Goal: Task Accomplishment & Management: Use online tool/utility

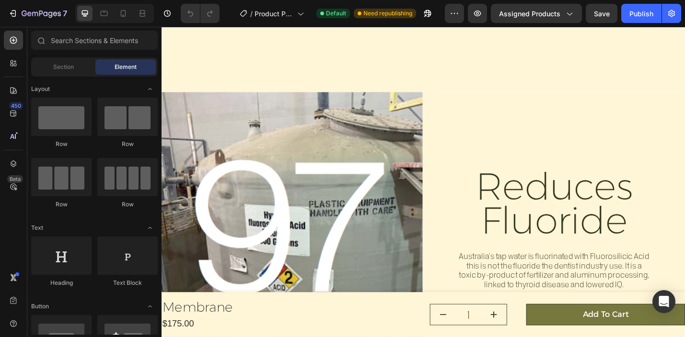
scroll to position [2065, 0]
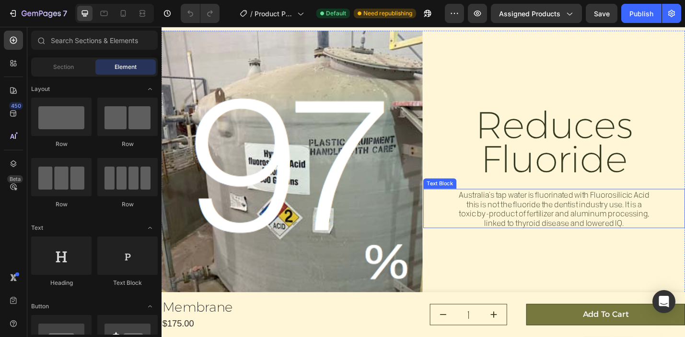
click at [555, 222] on p "Australia’s tap water is fluorinated with Fluorosilicic Acid this is not the fl…" at bounding box center [592, 226] width 211 height 41
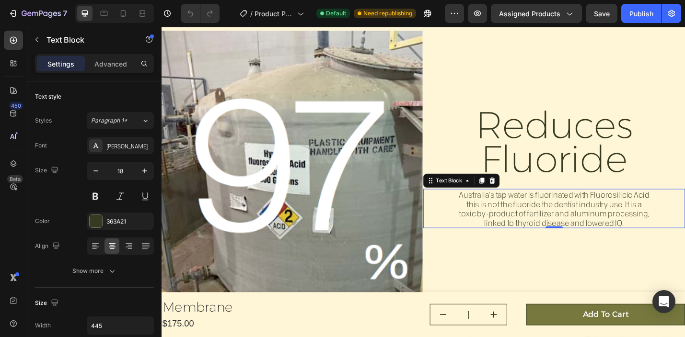
click at [570, 217] on p "Australia’s tap water is fluorinated with Fluorosilicic Acid this is not the fl…" at bounding box center [592, 226] width 211 height 41
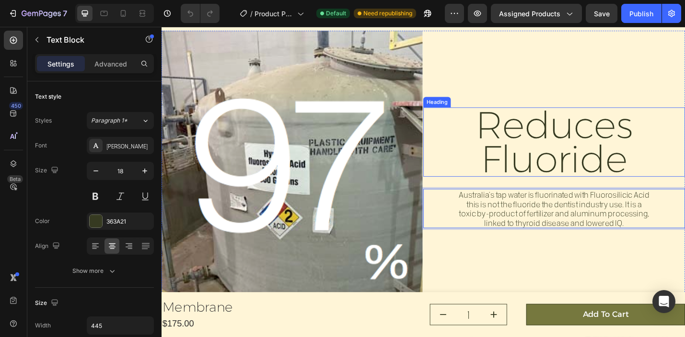
click at [554, 167] on h2 "Reduces Fluoride" at bounding box center [593, 153] width 276 height 76
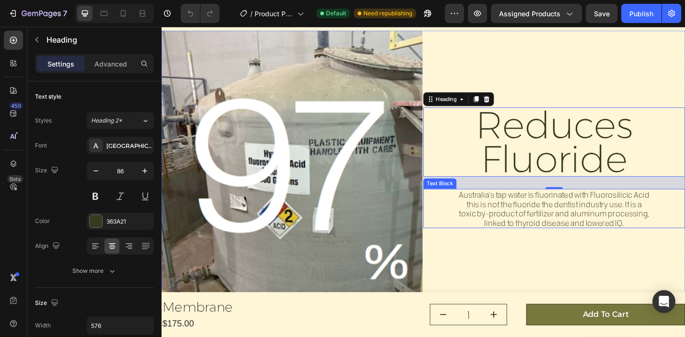
click at [521, 213] on p "Australia’s tap water is fluorinated with Fluorosilicic Acid this is not the fl…" at bounding box center [592, 226] width 211 height 41
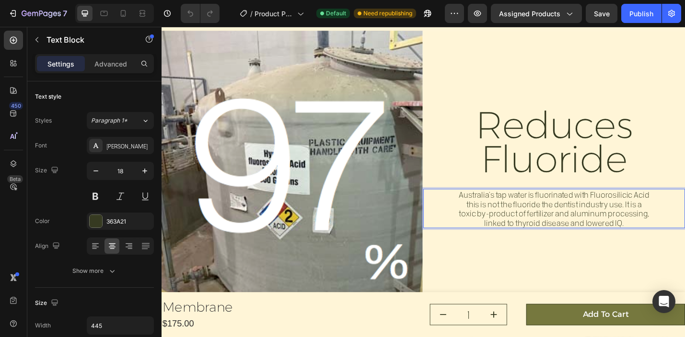
click at [671, 241] on p "Australia’s tap water is fluorinated with Fluorosilicic Acid this is not the fl…" at bounding box center [592, 226] width 211 height 41
drag, startPoint x: 668, startPoint y: 239, endPoint x: 674, endPoint y: 233, distance: 7.8
click at [674, 233] on p "Australia’s tap water is fluorinated with Fluorosilicic Acid this is not the fl…" at bounding box center [592, 226] width 211 height 41
click at [589, 243] on p "Australia’s tap water is fluorinated with Fluorosilicic Acid this is not the fl…" at bounding box center [592, 226] width 211 height 41
click at [674, 240] on p "Australia’s tap water is fluorinated with Fluorosilicic Acid this is not the fl…" at bounding box center [592, 226] width 211 height 41
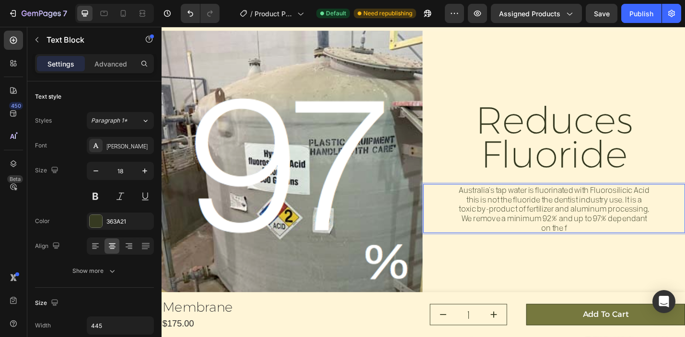
scroll to position [2060, 0]
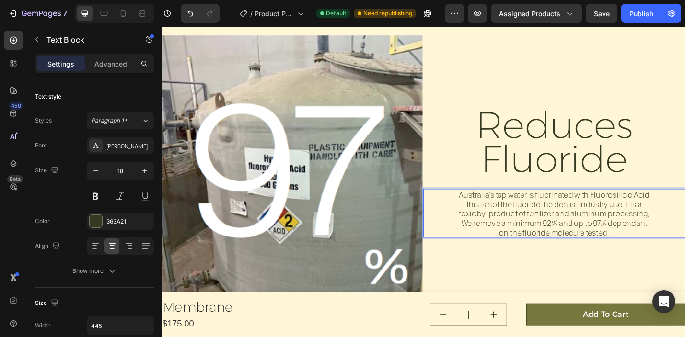
click at [681, 233] on p "Australia’s tap water is fluorinated with Fluorosilicic Acid this is not the fl…" at bounding box center [592, 232] width 211 height 52
click at [656, 255] on p "Australia’s tap water is fluorinated with Fluorosilicic Acid this is not the fl…" at bounding box center [592, 232] width 211 height 52
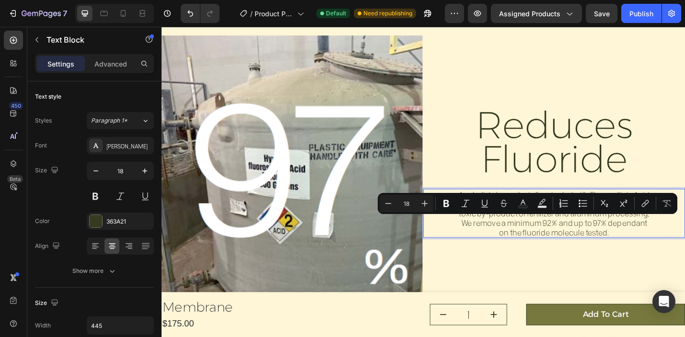
drag, startPoint x: 657, startPoint y: 255, endPoint x: 492, endPoint y: 242, distance: 165.8
click at [492, 242] on p "Australia’s tap water is fluorinated with Fluorosilicic Acid this is not the fl…" at bounding box center [592, 232] width 211 height 52
copy p "We remove a minimum 92% and up to 97% dependant on the fluoride molecule tested."
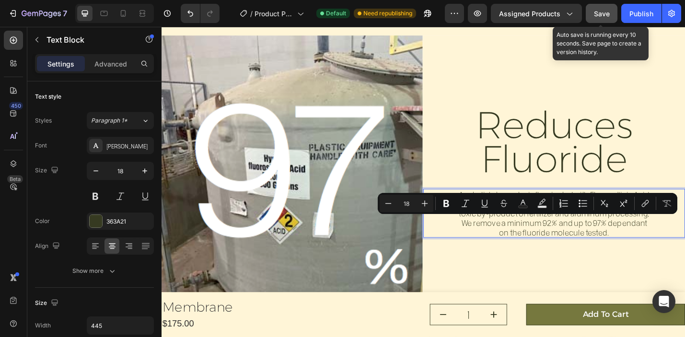
click at [605, 13] on span "Save" at bounding box center [602, 14] width 16 height 8
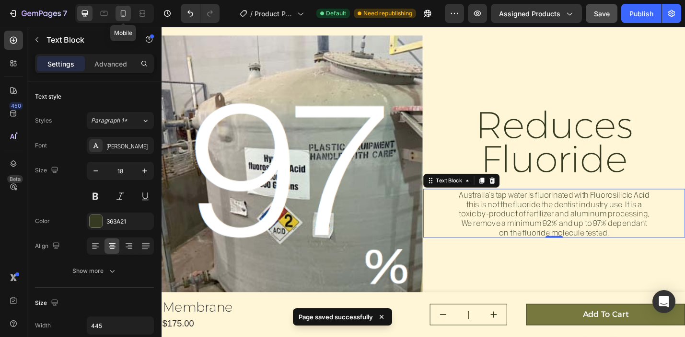
click at [125, 11] on icon at bounding box center [123, 14] width 10 height 10
type input "16"
type input "324"
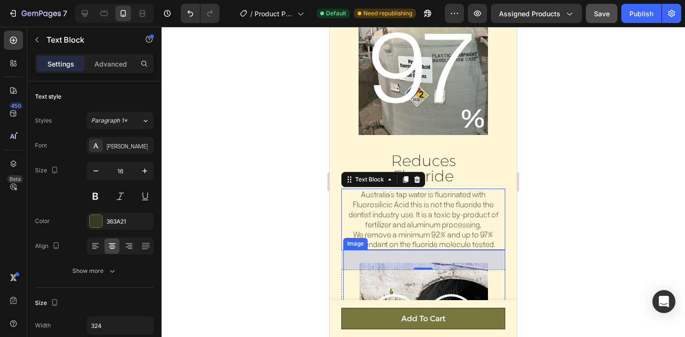
scroll to position [1837, 0]
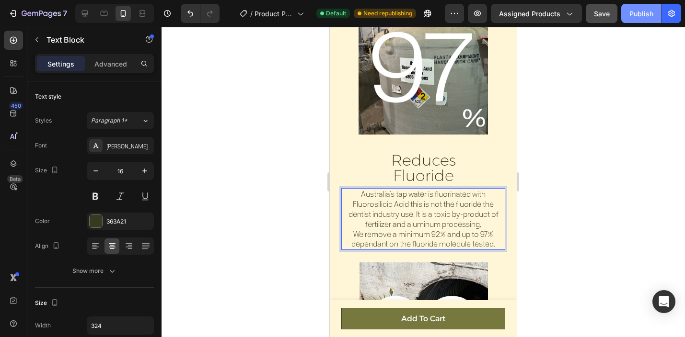
click at [638, 18] on div "Publish" at bounding box center [641, 14] width 24 height 10
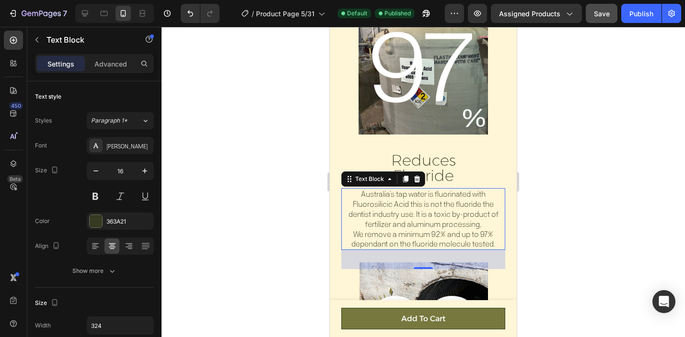
click at [228, 100] on div at bounding box center [422, 182] width 523 height 310
